Goal: Task Accomplishment & Management: Manage account settings

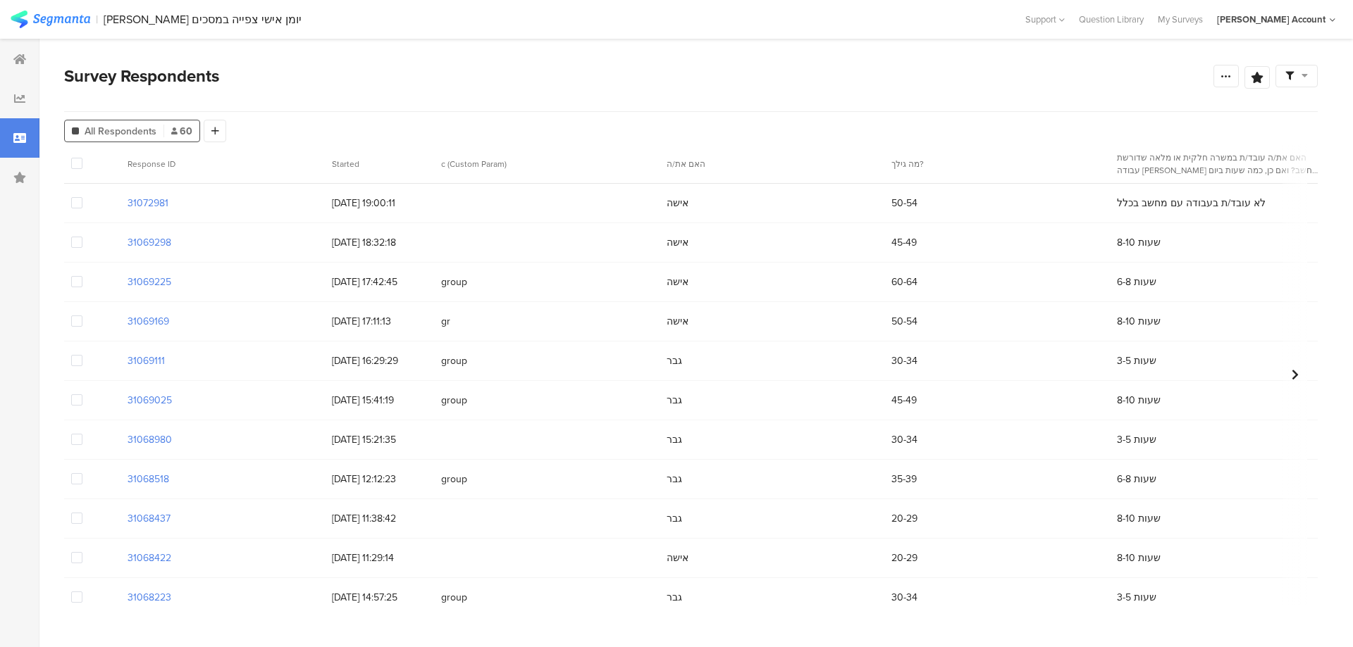
click at [80, 205] on span at bounding box center [76, 202] width 11 height 11
click at [82, 197] on input "checkbox" at bounding box center [82, 197] width 0 height 0
drag, startPoint x: 223, startPoint y: 170, endPoint x: 229, endPoint y: 166, distance: 7.5
click at [226, 168] on span "Delete" at bounding box center [240, 164] width 29 height 11
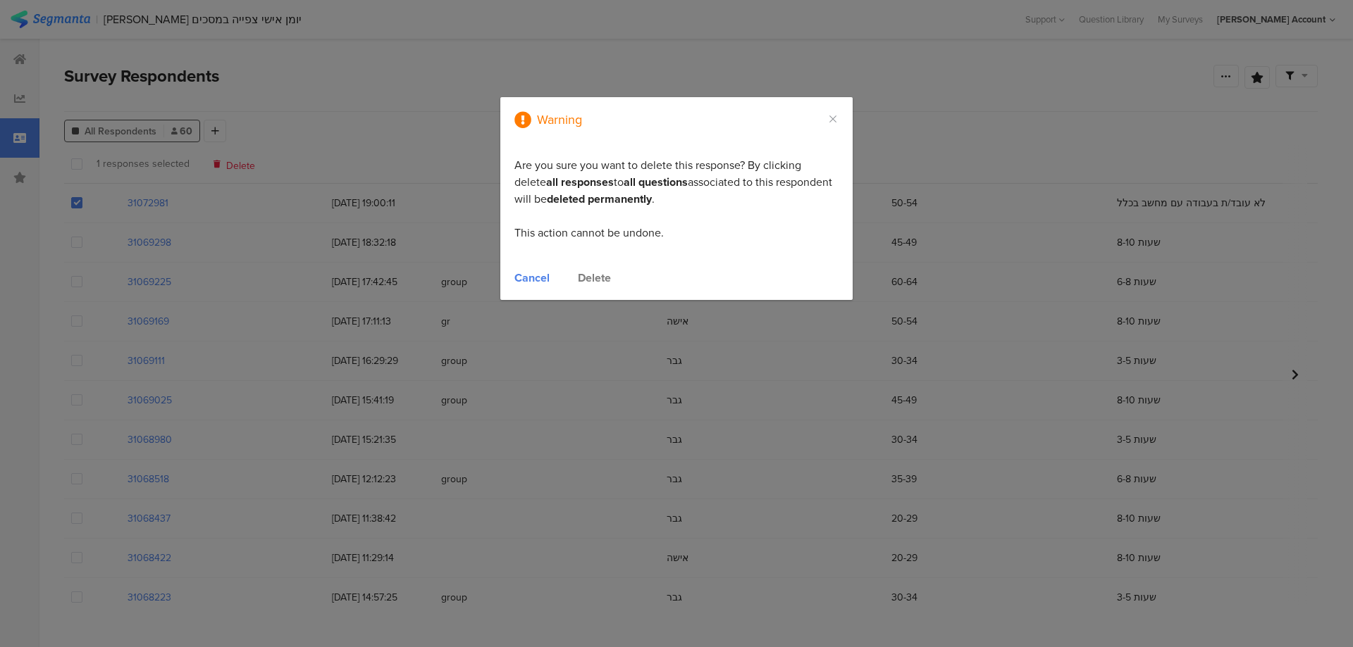
click at [609, 278] on div "Delete" at bounding box center [594, 278] width 33 height 16
